Goal: Use online tool/utility: Utilize a website feature to perform a specific function

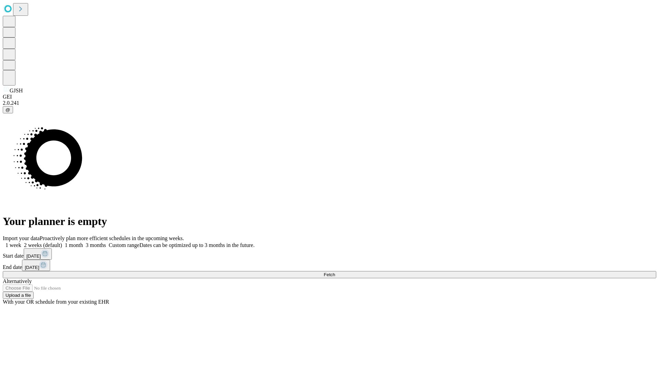
click at [335, 272] on span "Fetch" at bounding box center [329, 274] width 11 height 5
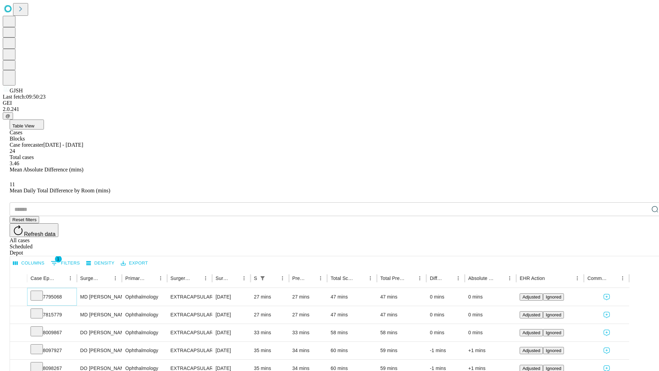
click at [40, 291] on icon at bounding box center [36, 294] width 7 height 7
